Goal: Find specific page/section: Find specific page/section

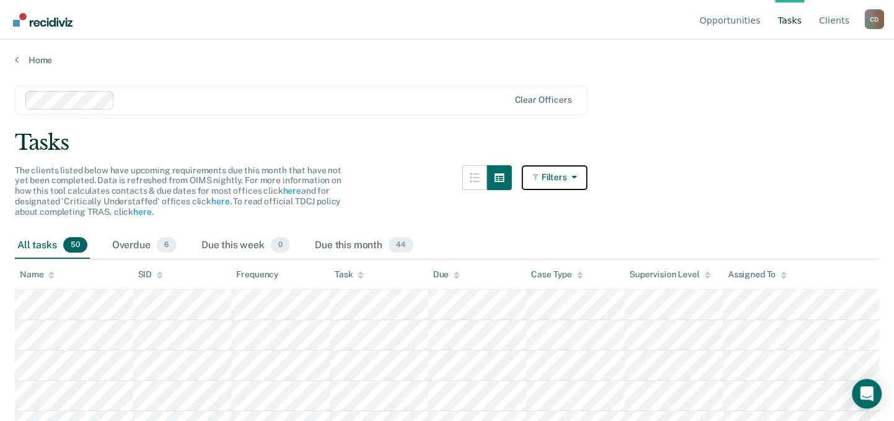
click at [580, 183] on button "Filters" at bounding box center [554, 177] width 66 height 25
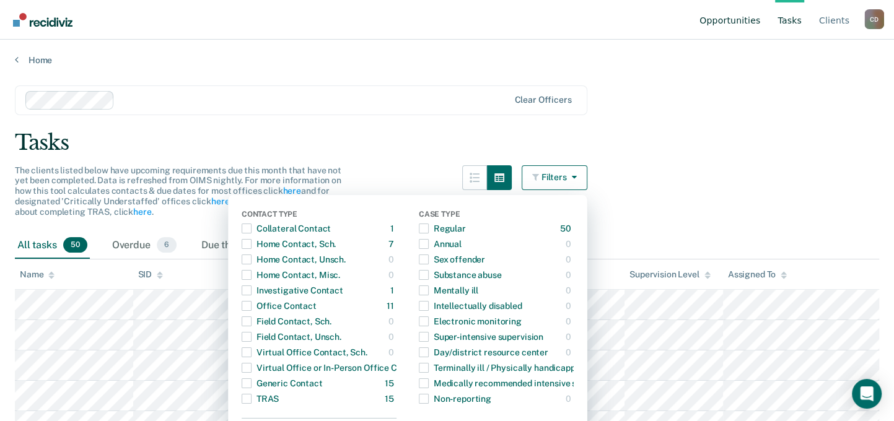
click at [747, 15] on link "Opportunities" at bounding box center [730, 20] width 66 height 40
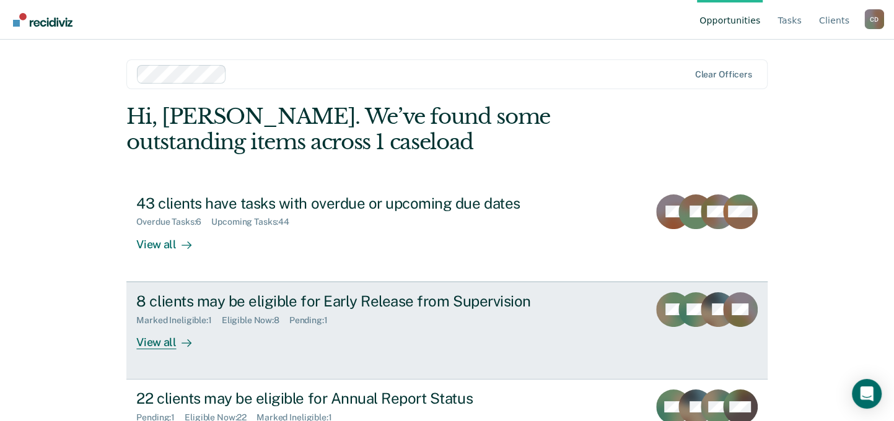
click at [273, 297] on div "8 clients may be eligible for Early Release from Supervision" at bounding box center [353, 301] width 435 height 18
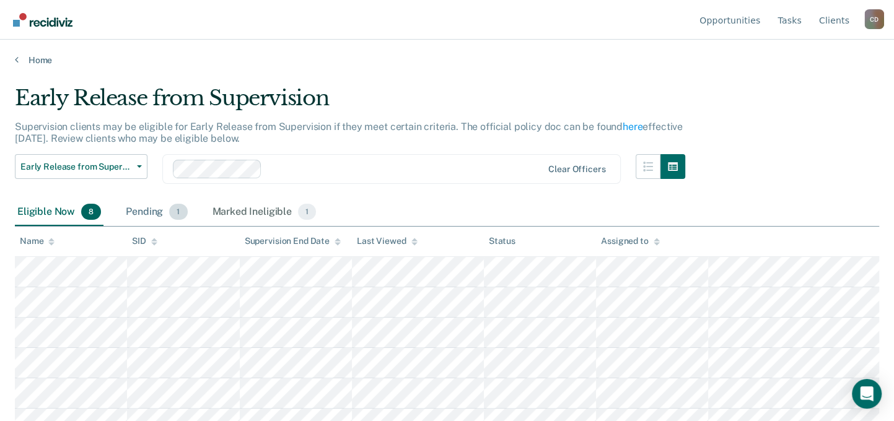
click at [165, 206] on div "Pending 1" at bounding box center [156, 212] width 66 height 27
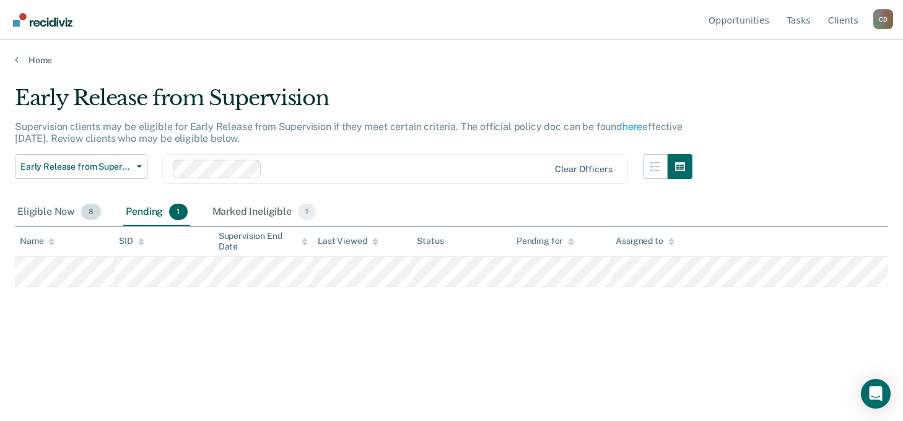
click at [45, 205] on div "Eligible Now 8" at bounding box center [59, 212] width 89 height 27
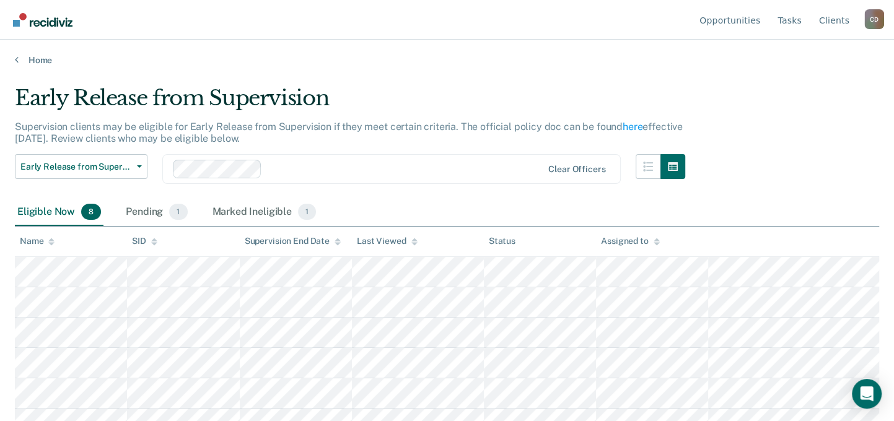
scroll to position [77, 0]
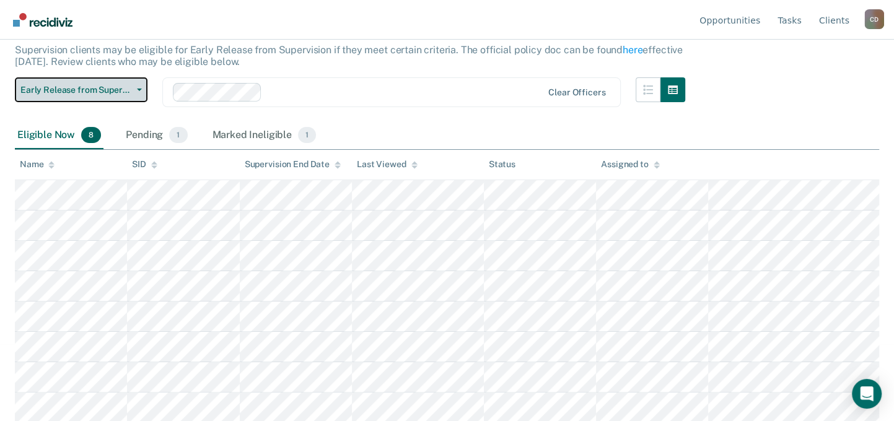
click at [121, 89] on span "Early Release from Supervision" at bounding box center [75, 90] width 111 height 11
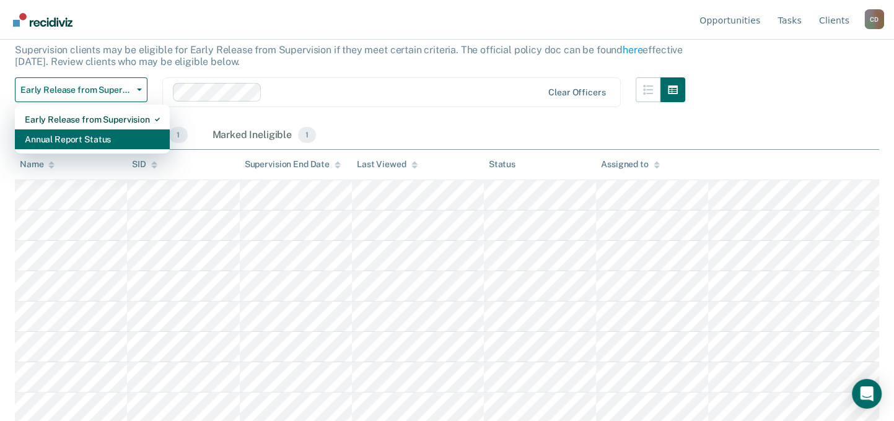
click at [51, 135] on div "Annual Report Status" at bounding box center [92, 139] width 135 height 20
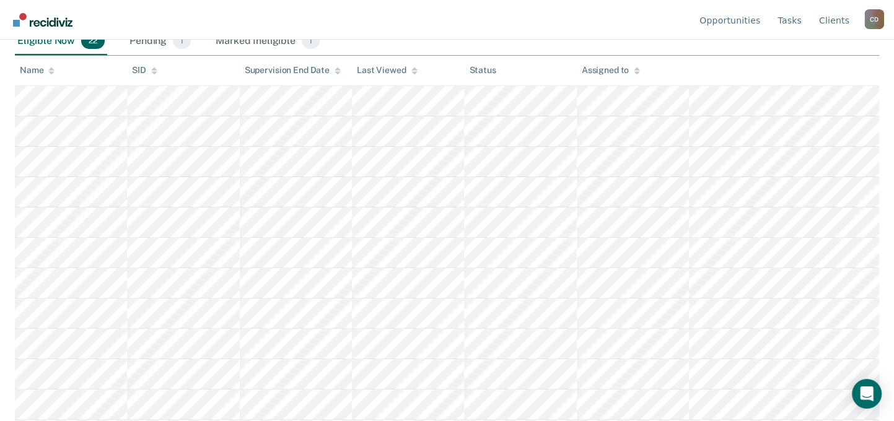
scroll to position [186, 0]
